Goal: Check status: Check status

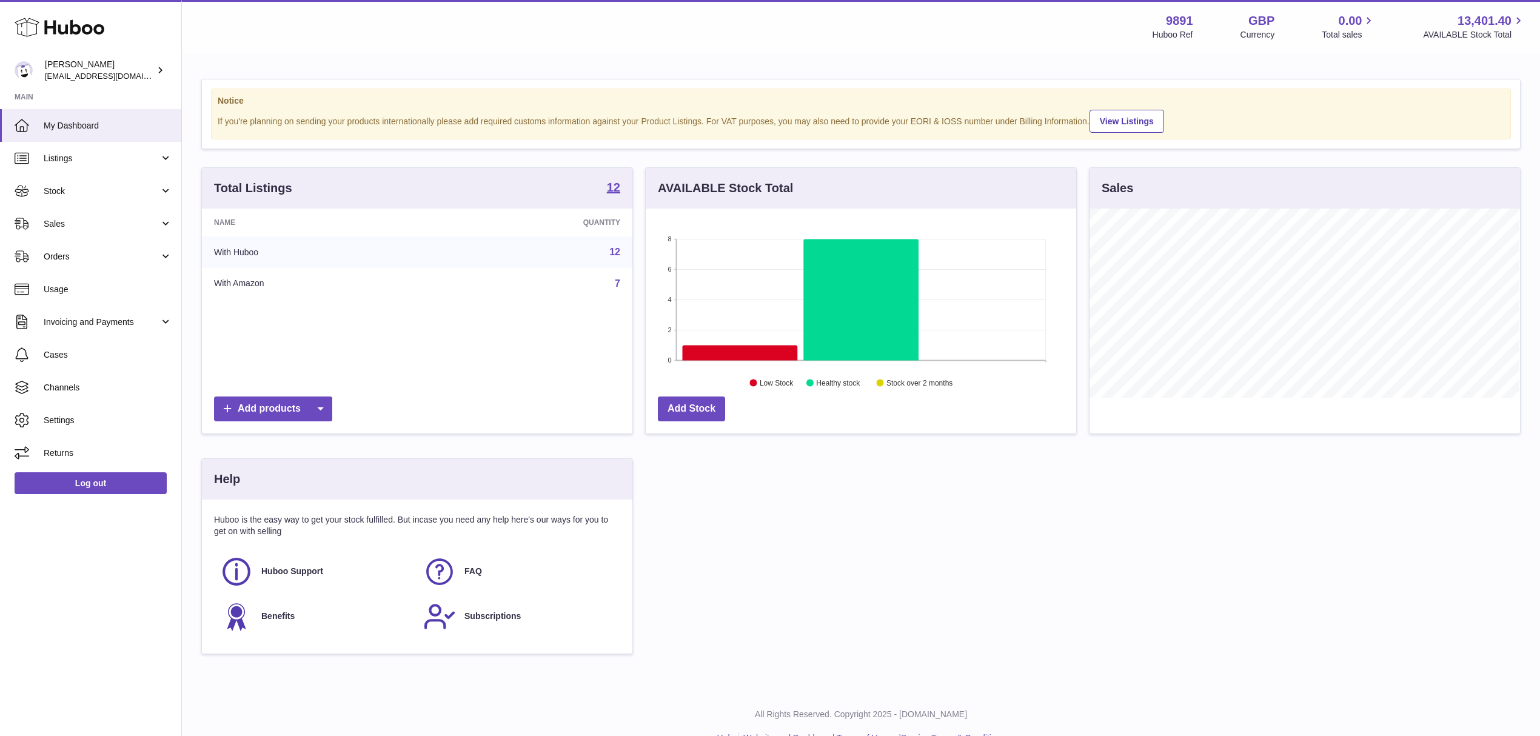
scroll to position [189, 430]
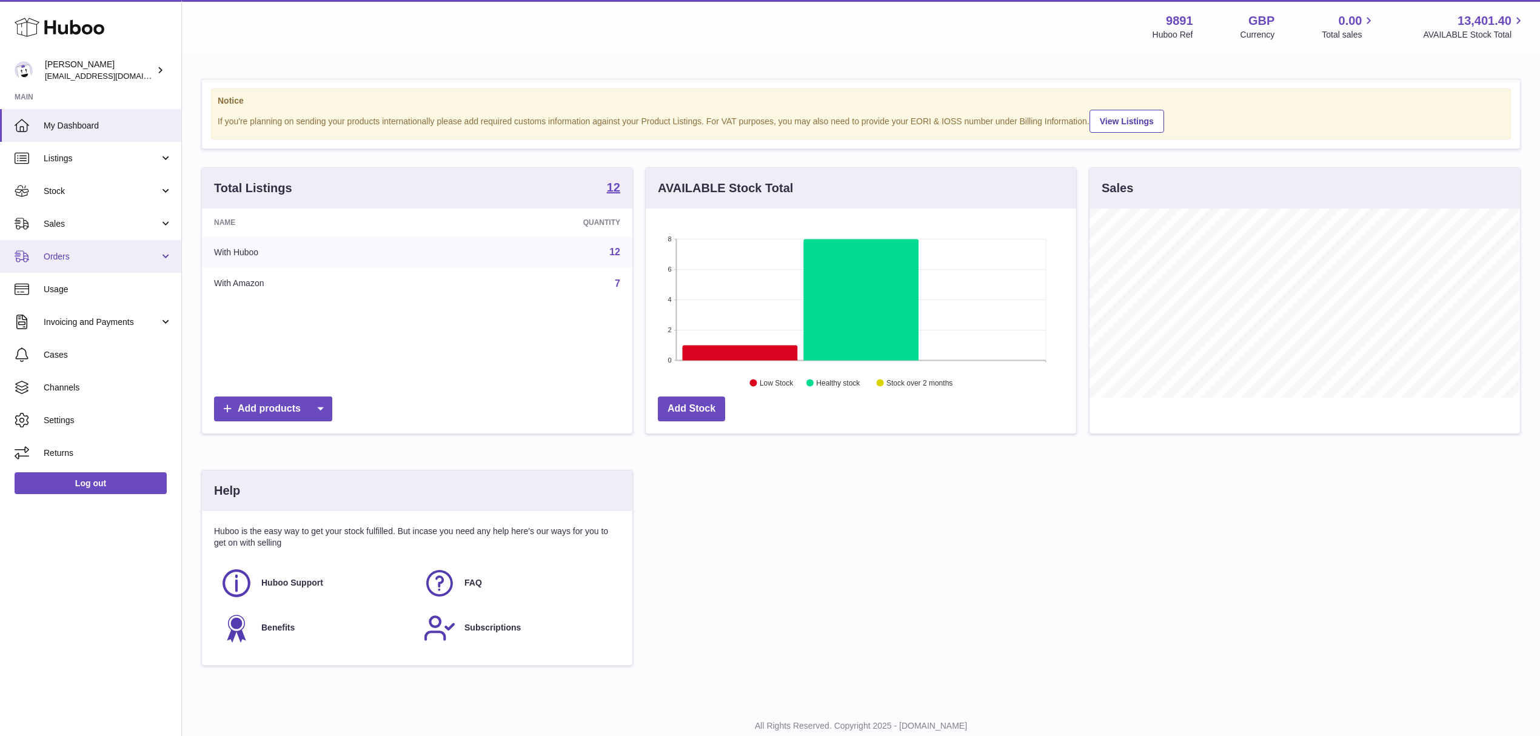
click at [59, 258] on span "Orders" at bounding box center [102, 257] width 116 height 12
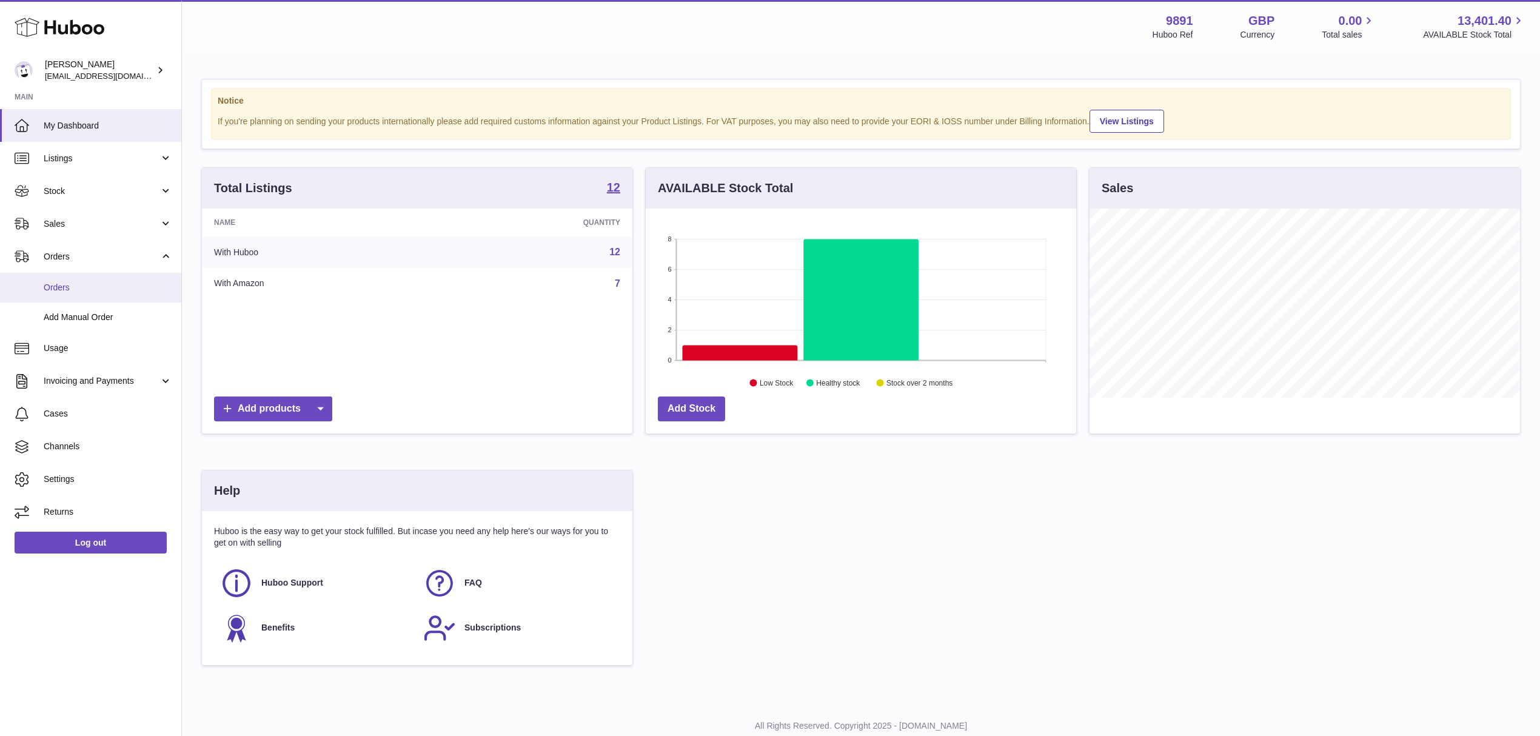
click at [63, 273] on link "Orders" at bounding box center [90, 288] width 181 height 30
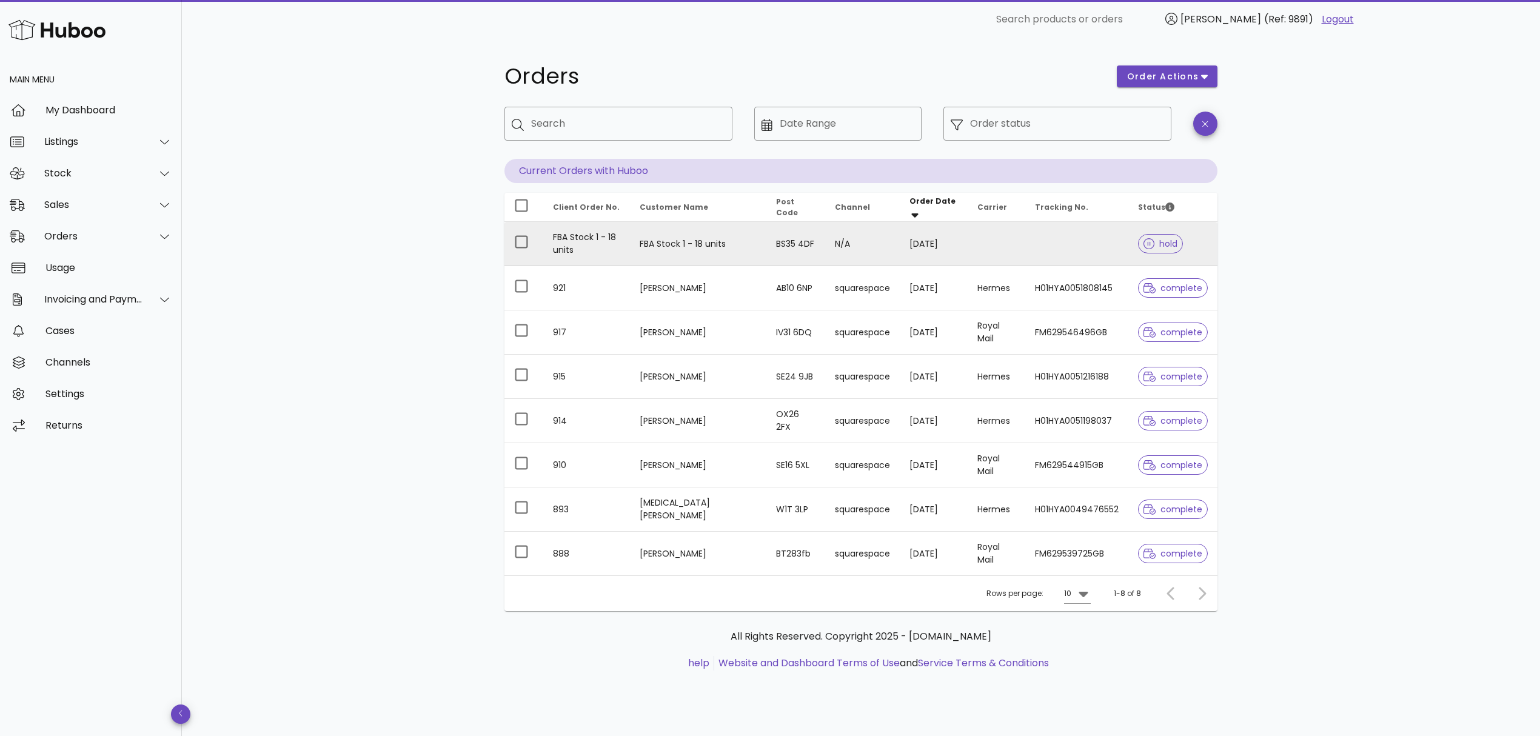
click at [980, 239] on td at bounding box center [997, 244] width 58 height 44
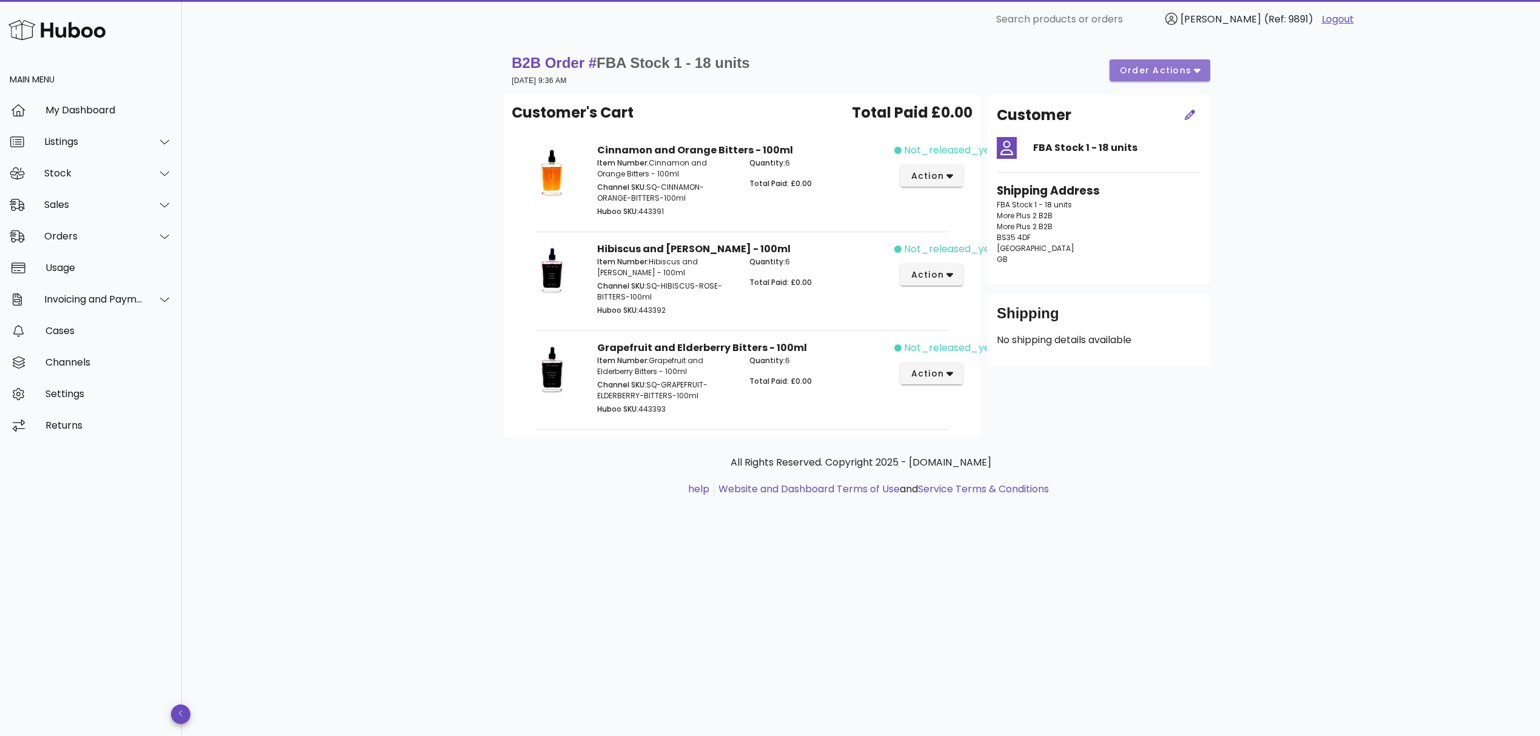
click at [1143, 73] on span "order actions" at bounding box center [1155, 70] width 73 height 13
click at [1143, 79] on icon at bounding box center [1139, 80] width 12 height 12
